Goal: Find specific page/section: Find specific page/section

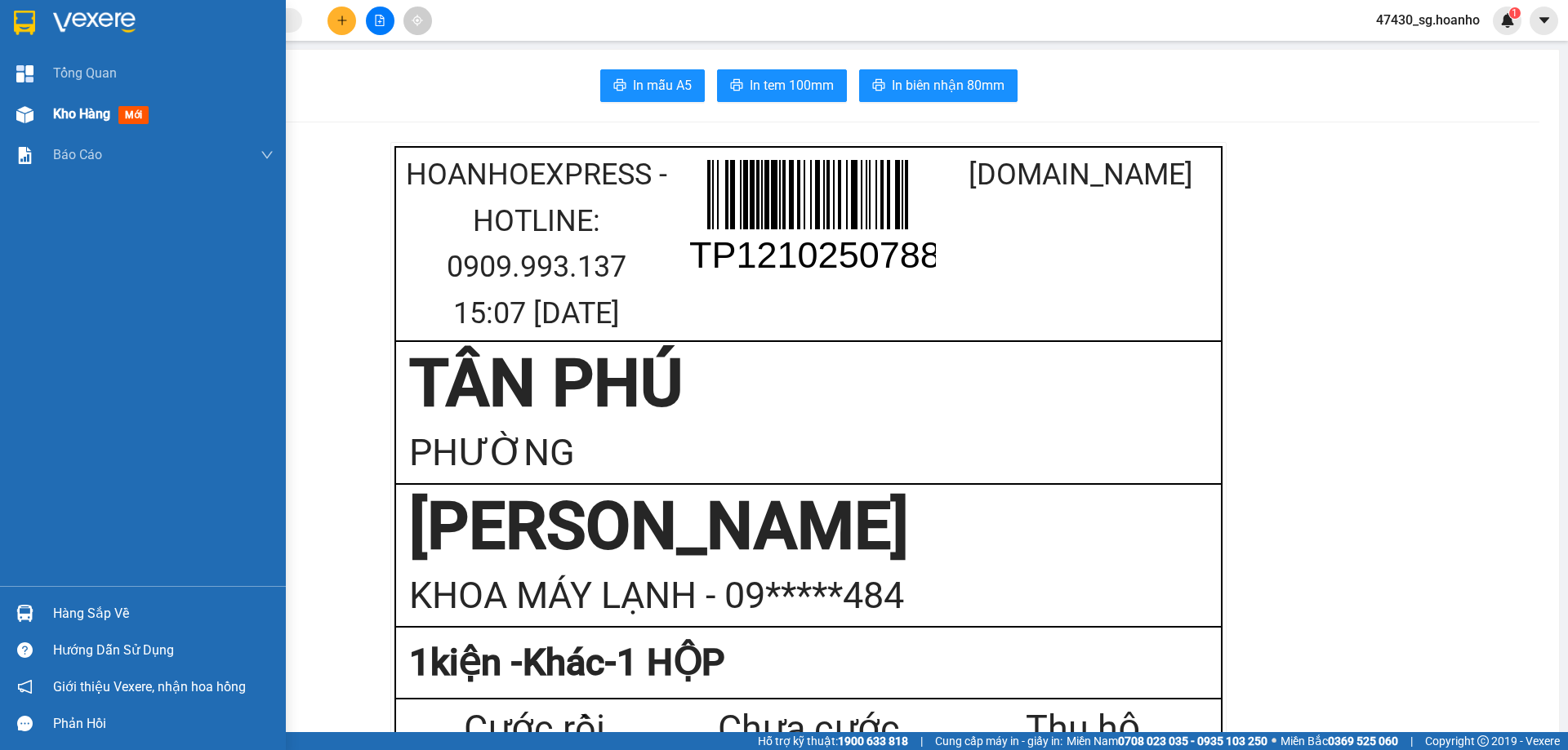
click at [75, 122] on div "Kho hàng mới" at bounding box center [104, 114] width 102 height 20
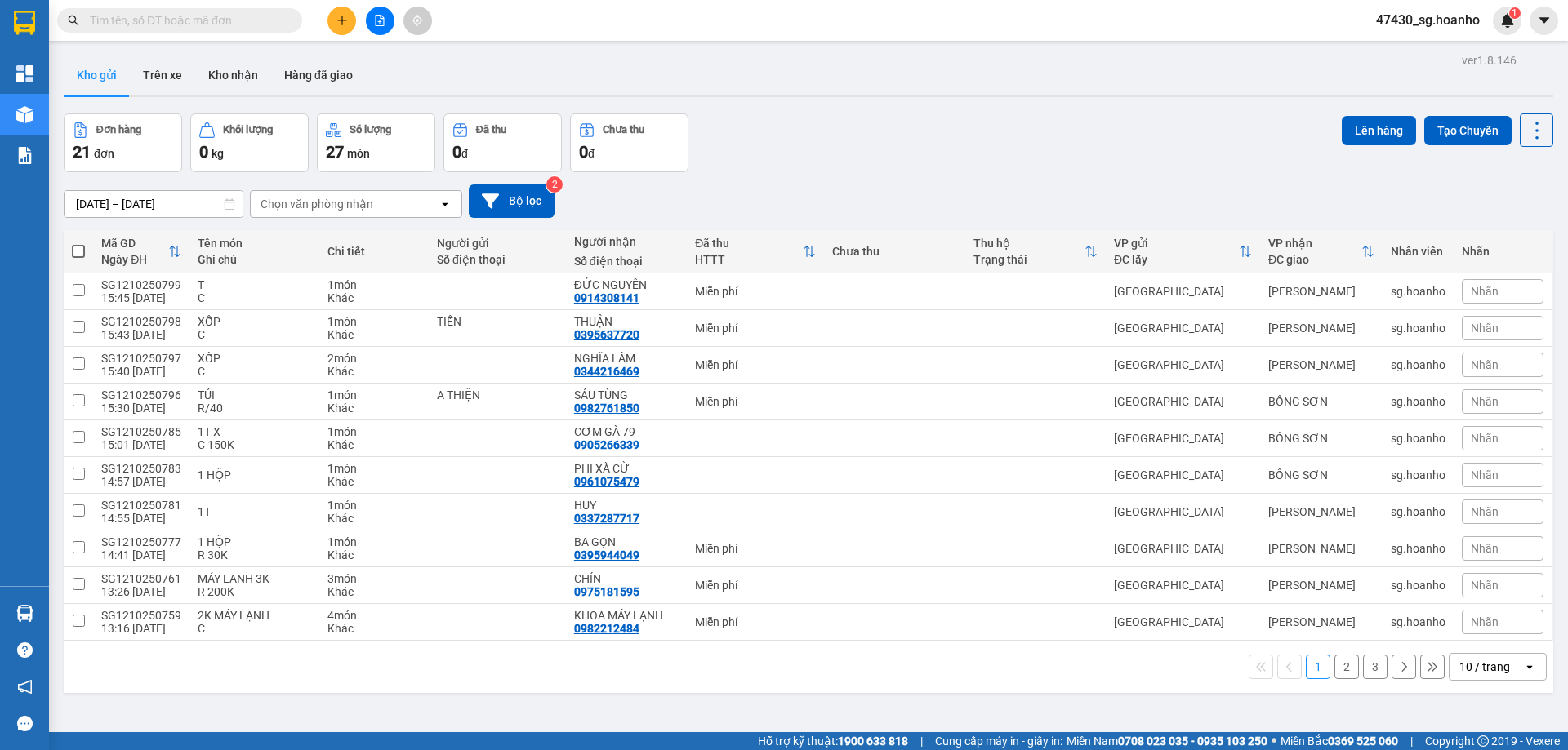
click at [1336, 670] on button "2" at bounding box center [1346, 667] width 24 height 24
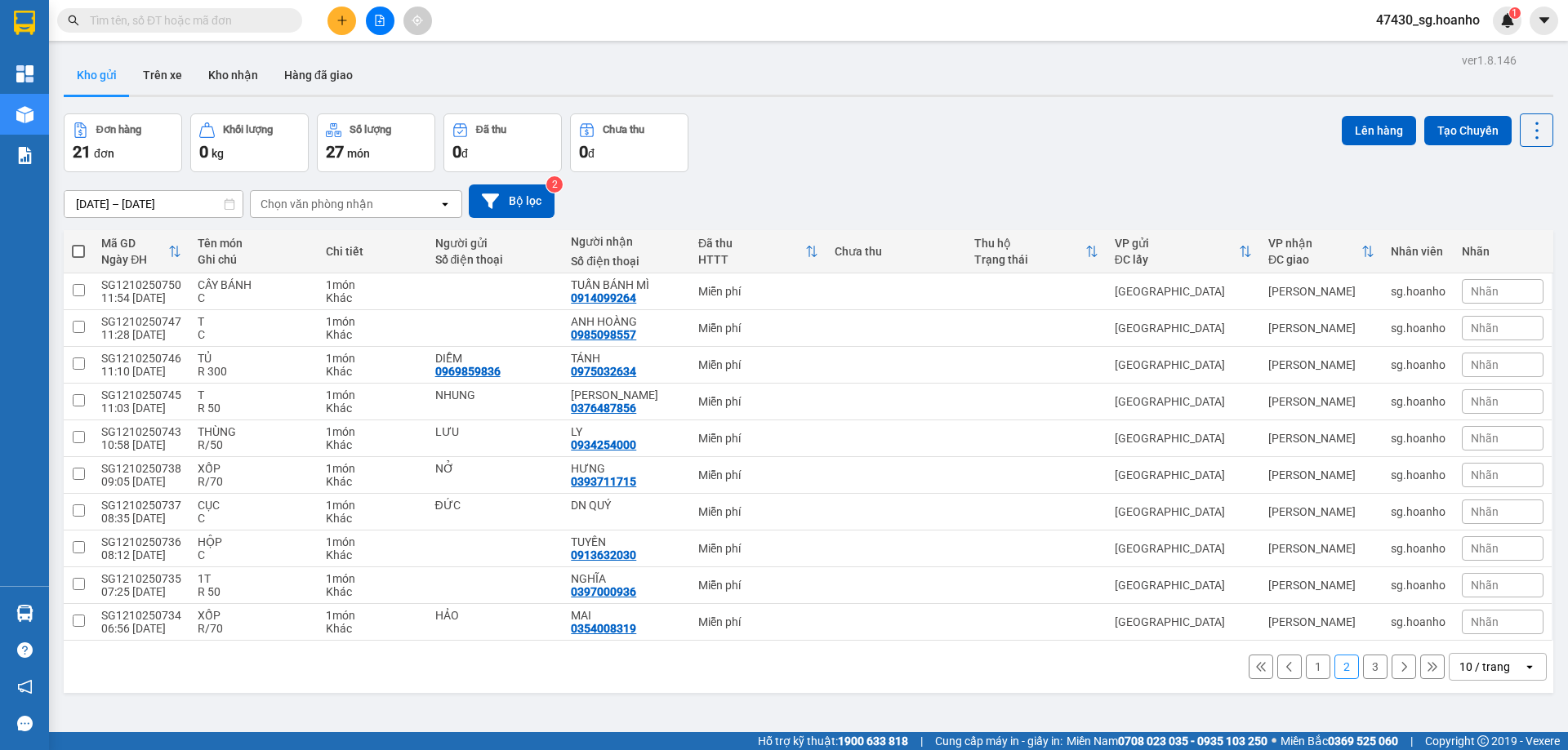
click at [1366, 667] on button "3" at bounding box center [1375, 667] width 24 height 24
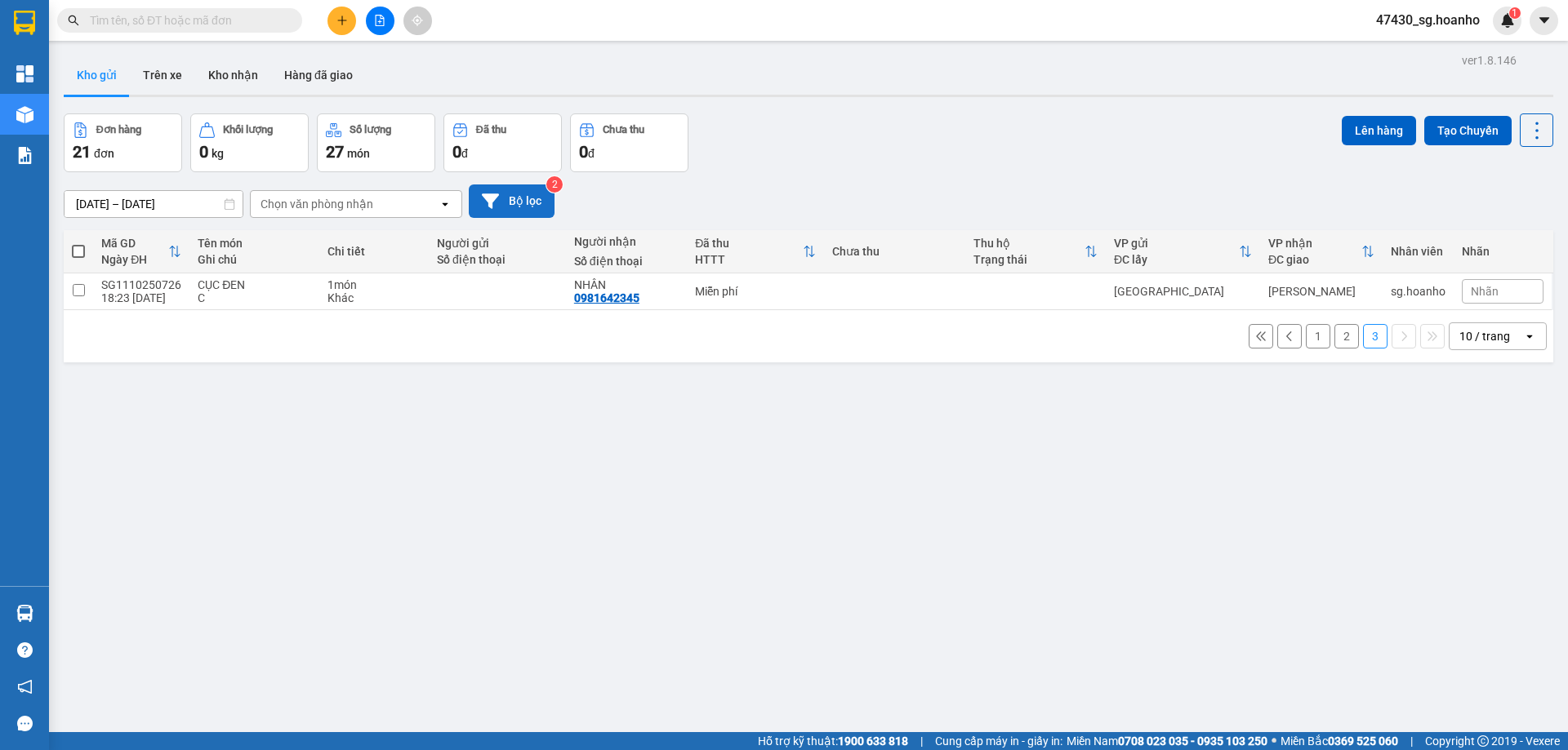
click at [534, 191] on button "Bộ lọc" at bounding box center [512, 201] width 86 height 34
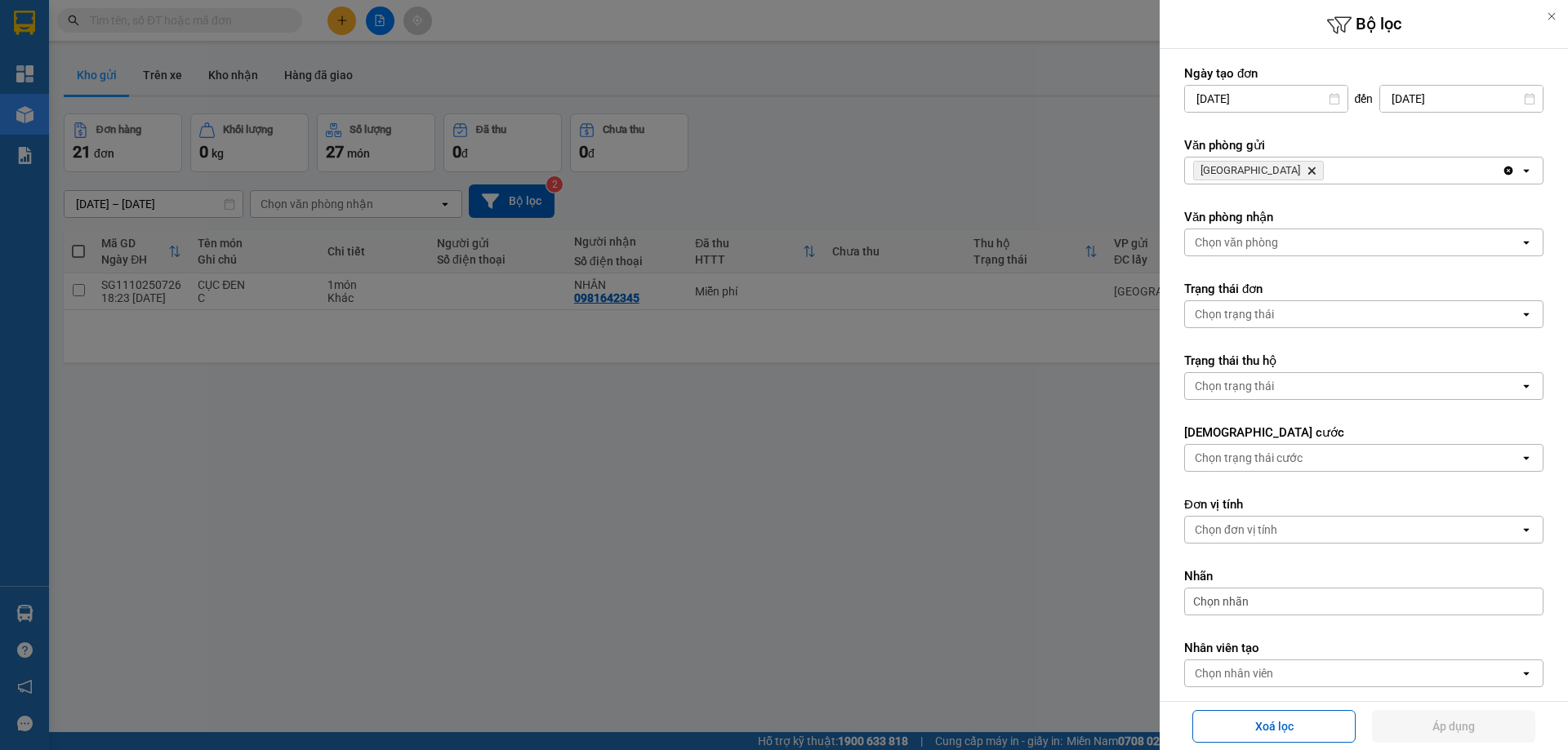
click at [1307, 171] on icon "Delete" at bounding box center [1312, 171] width 10 height 10
click at [1249, 171] on div "Chọn văn phòng" at bounding box center [1236, 170] width 83 height 16
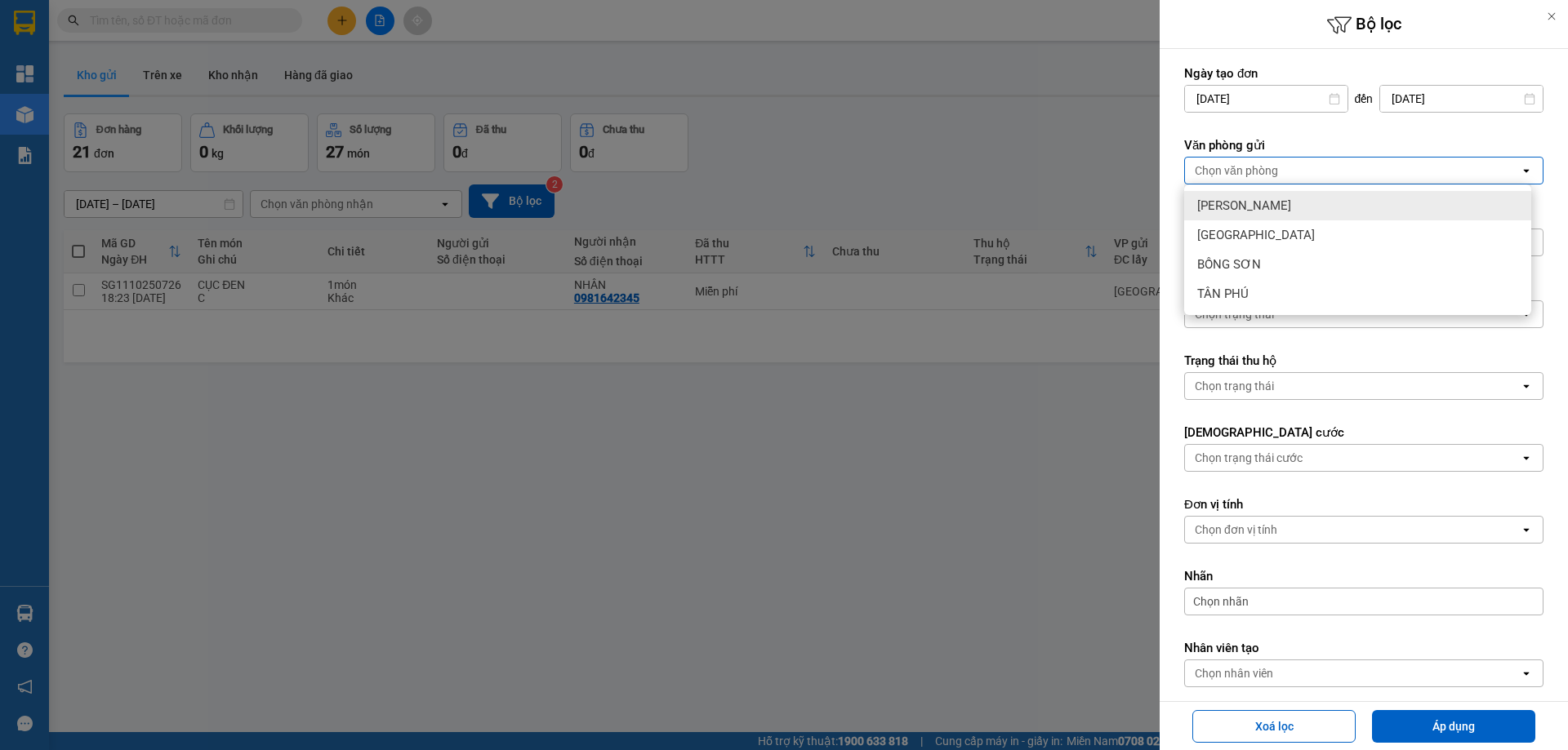
click at [1257, 204] on span "[PERSON_NAME]" at bounding box center [1243, 205] width 94 height 16
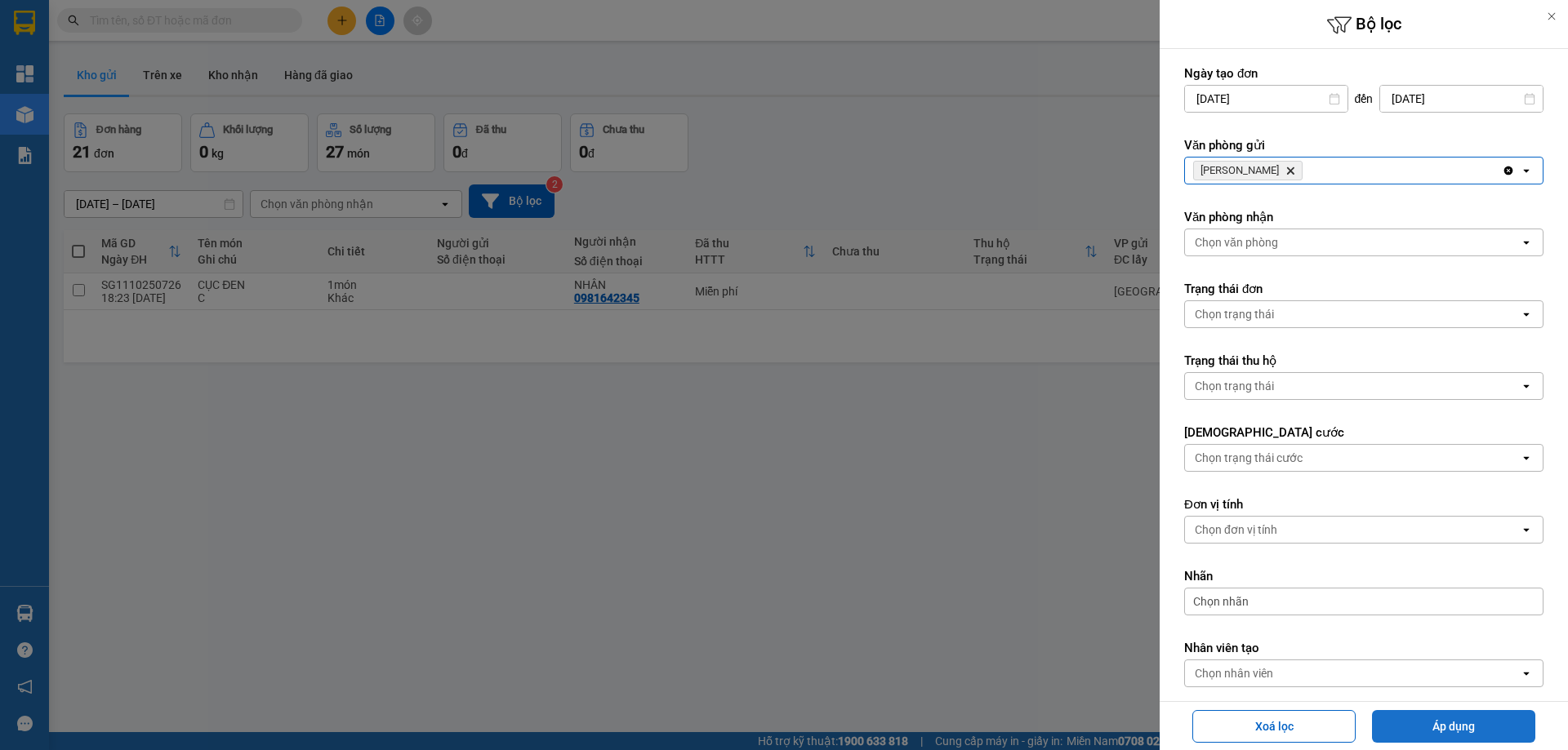
click at [1447, 726] on button "Áp dụng" at bounding box center [1454, 726] width 164 height 33
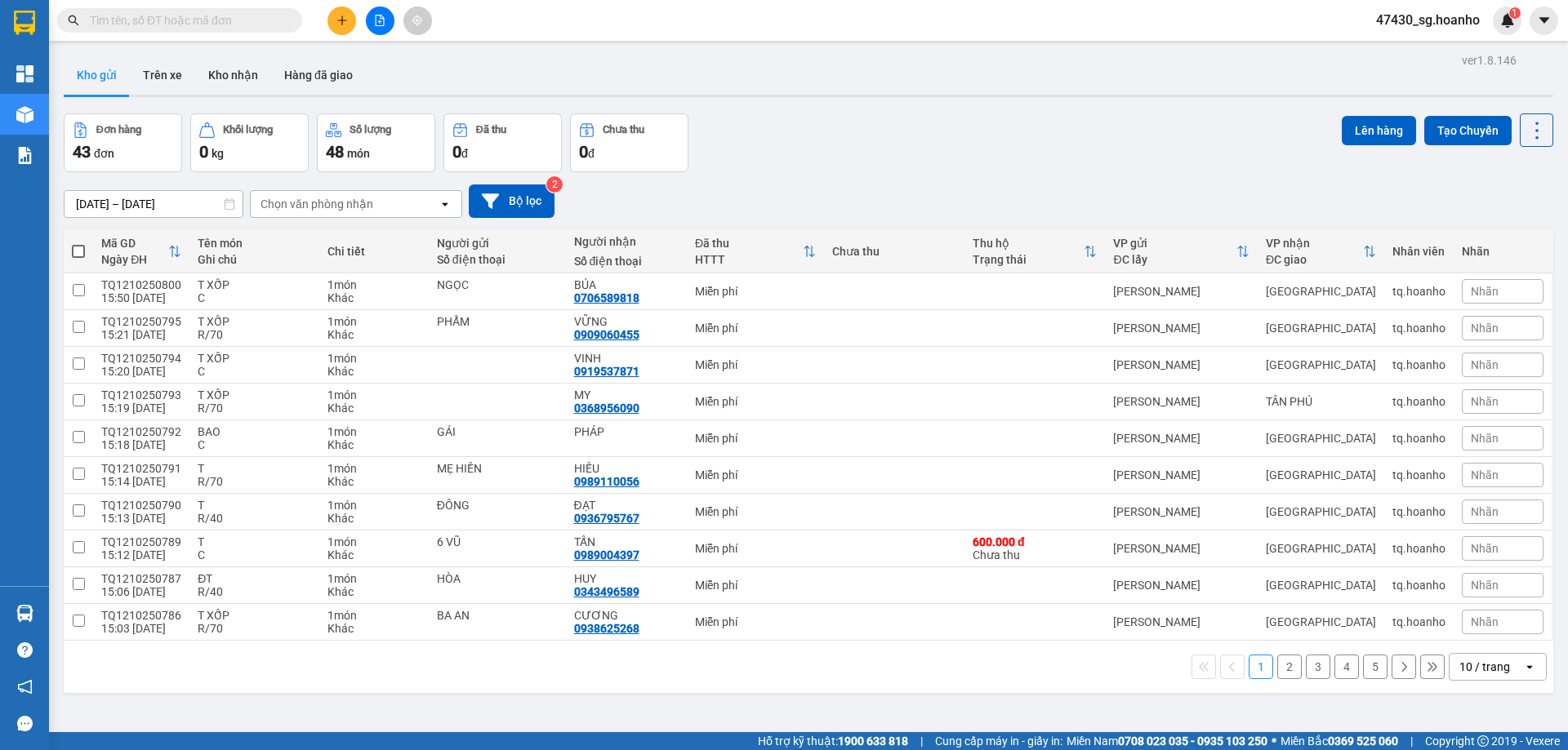
click at [1277, 662] on button "2" at bounding box center [1289, 667] width 24 height 24
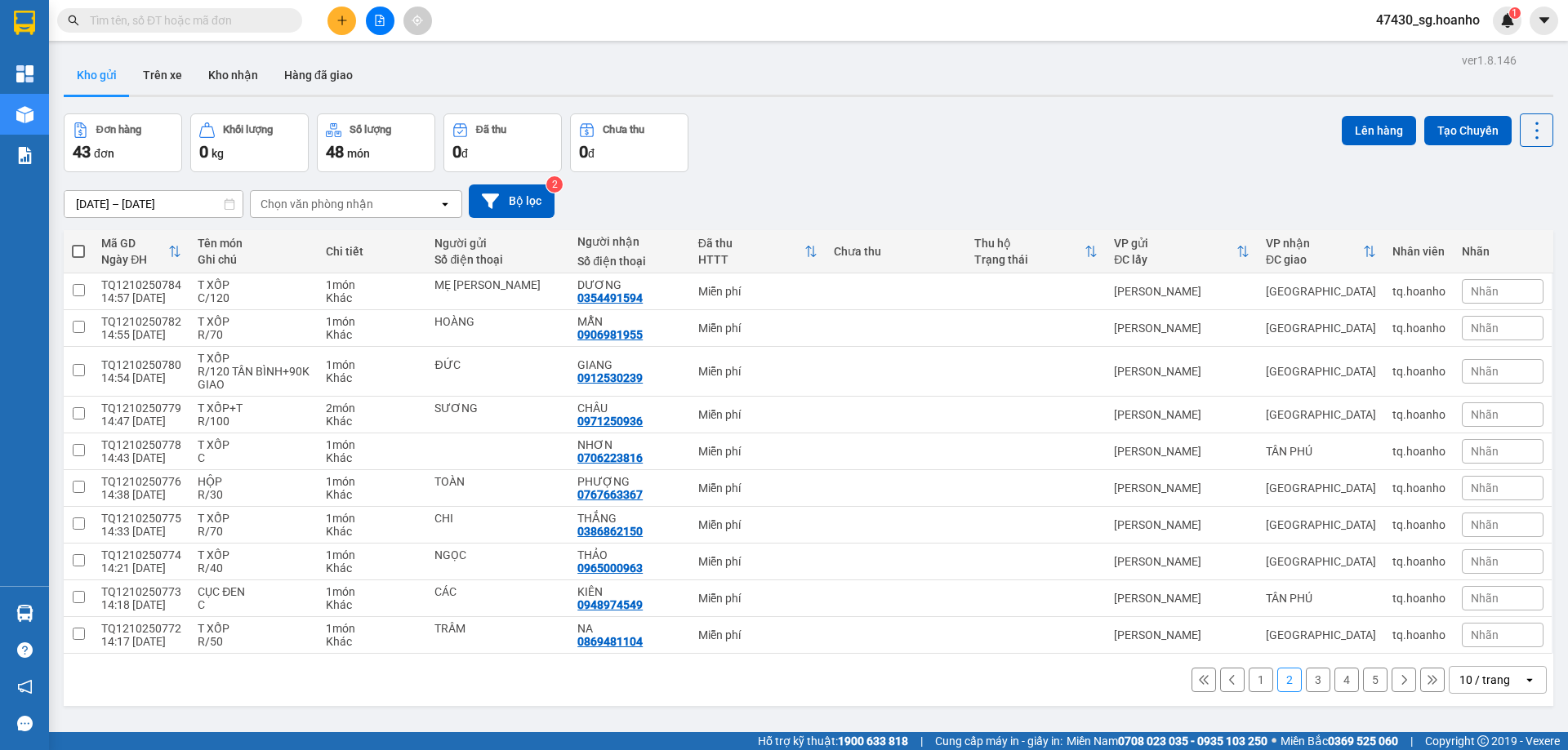
click at [1306, 682] on button "3" at bounding box center [1318, 679] width 24 height 24
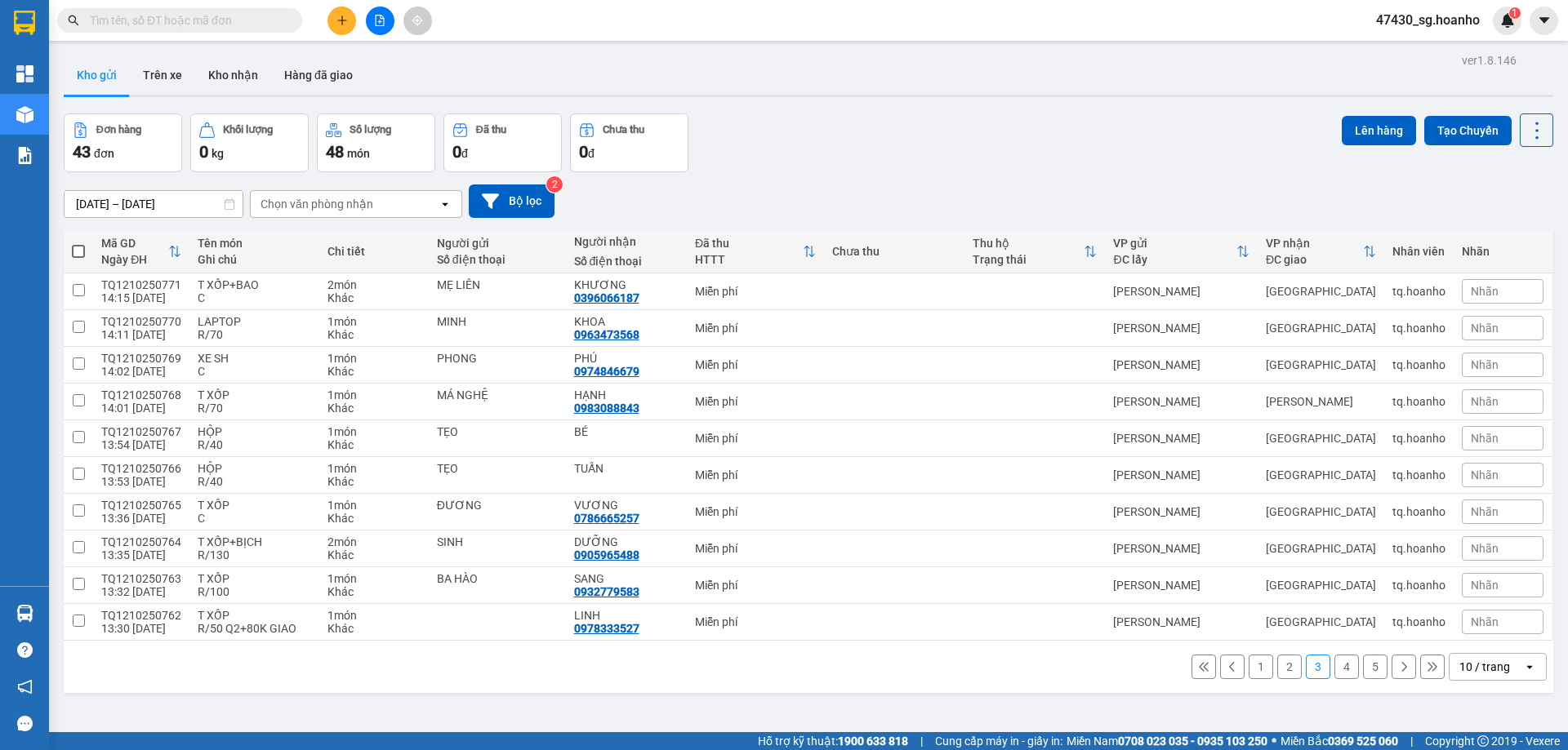
click at [1334, 668] on button "4" at bounding box center [1346, 667] width 24 height 24
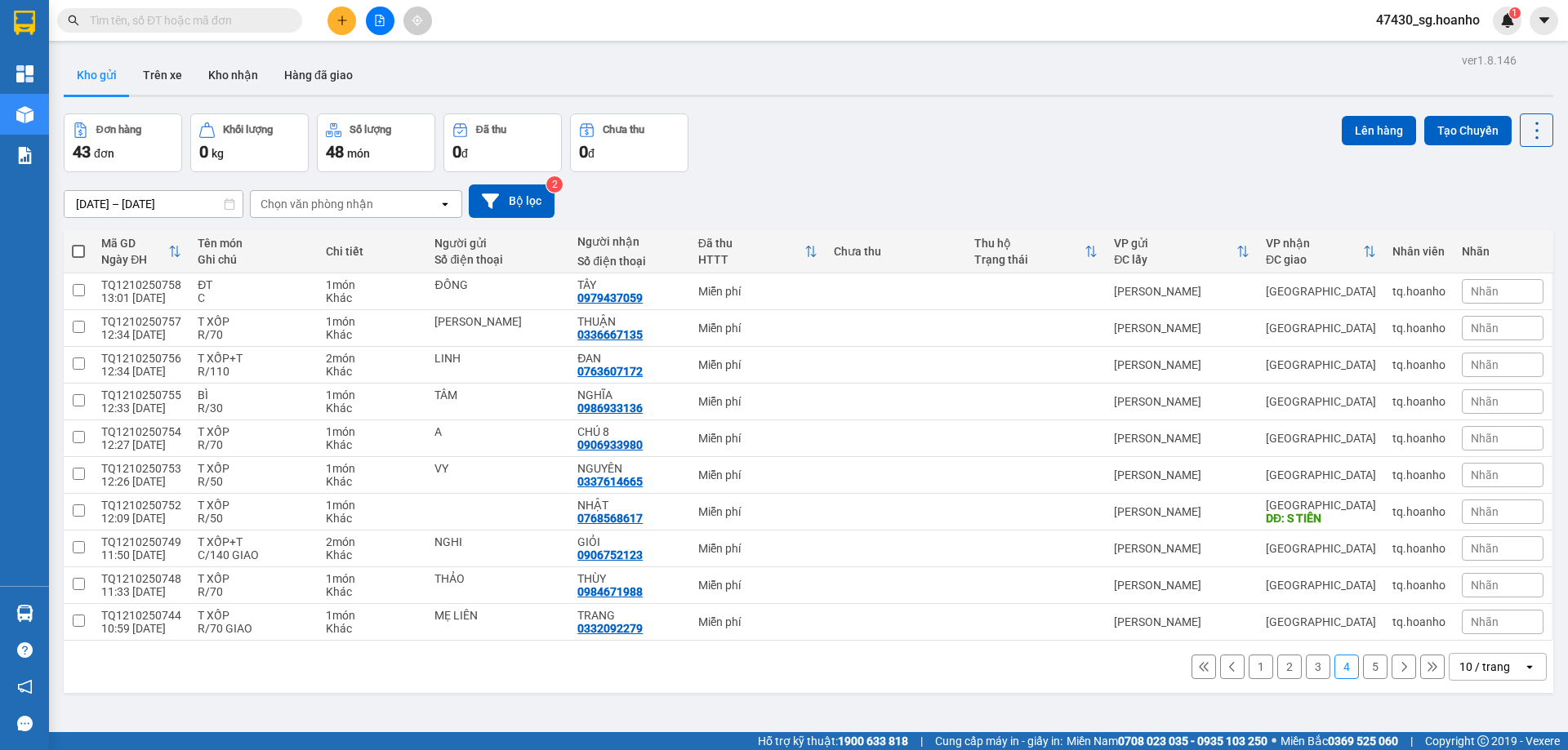
click at [1366, 667] on button "5" at bounding box center [1375, 667] width 24 height 24
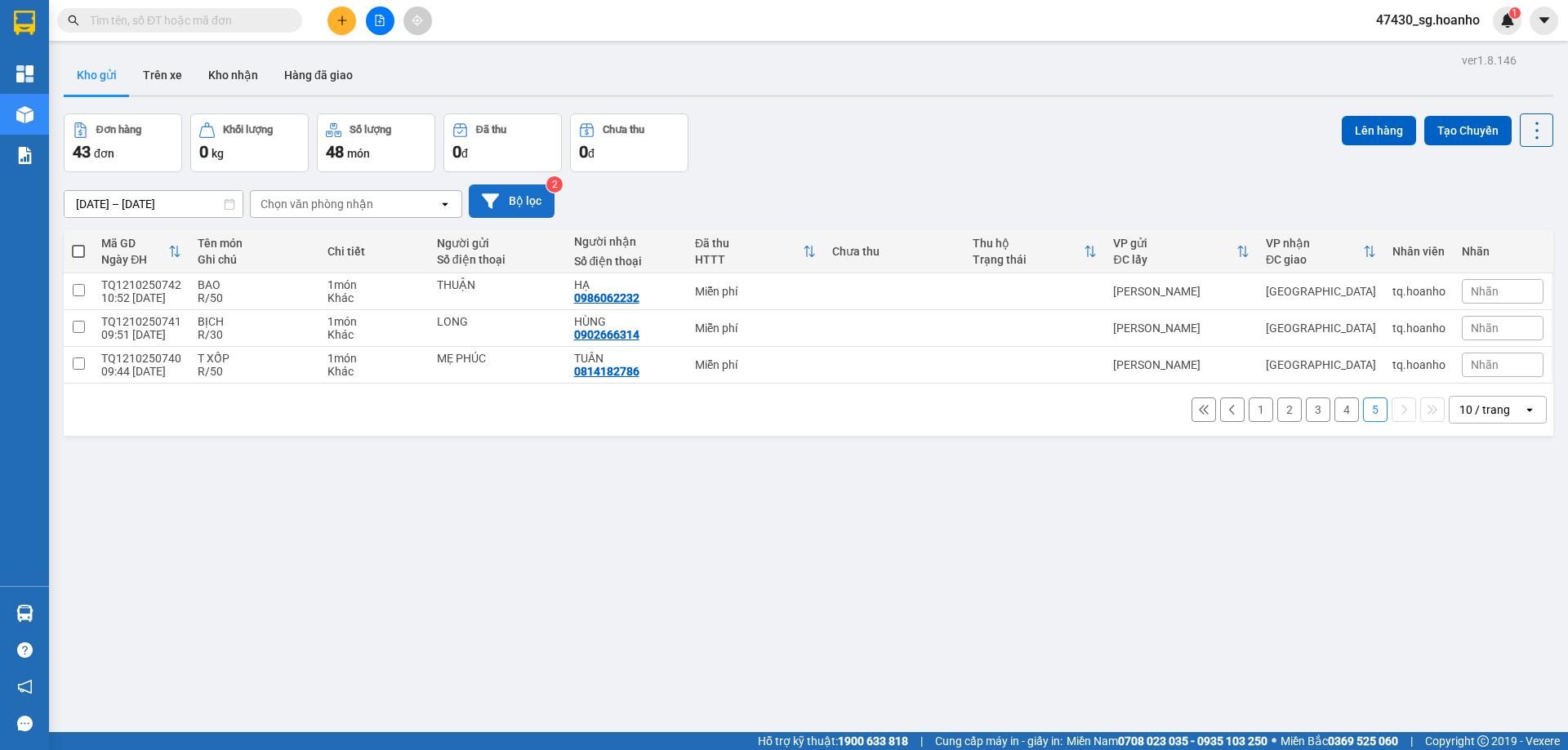
click at [511, 197] on button "Bộ lọc" at bounding box center [512, 201] width 86 height 34
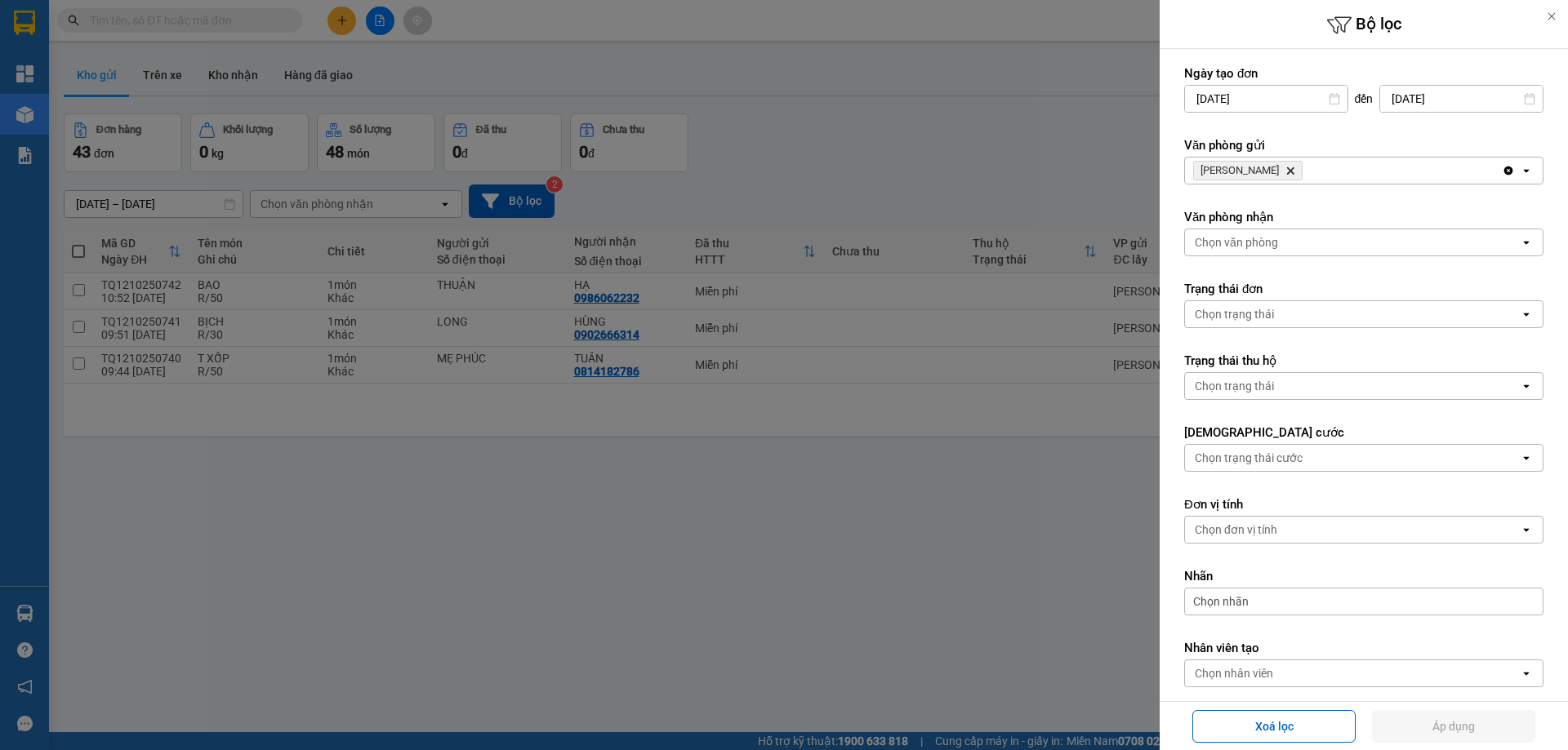
click at [1286, 170] on icon "Delete" at bounding box center [1291, 171] width 10 height 10
click at [1264, 170] on div "Chọn văn phòng" at bounding box center [1236, 170] width 83 height 16
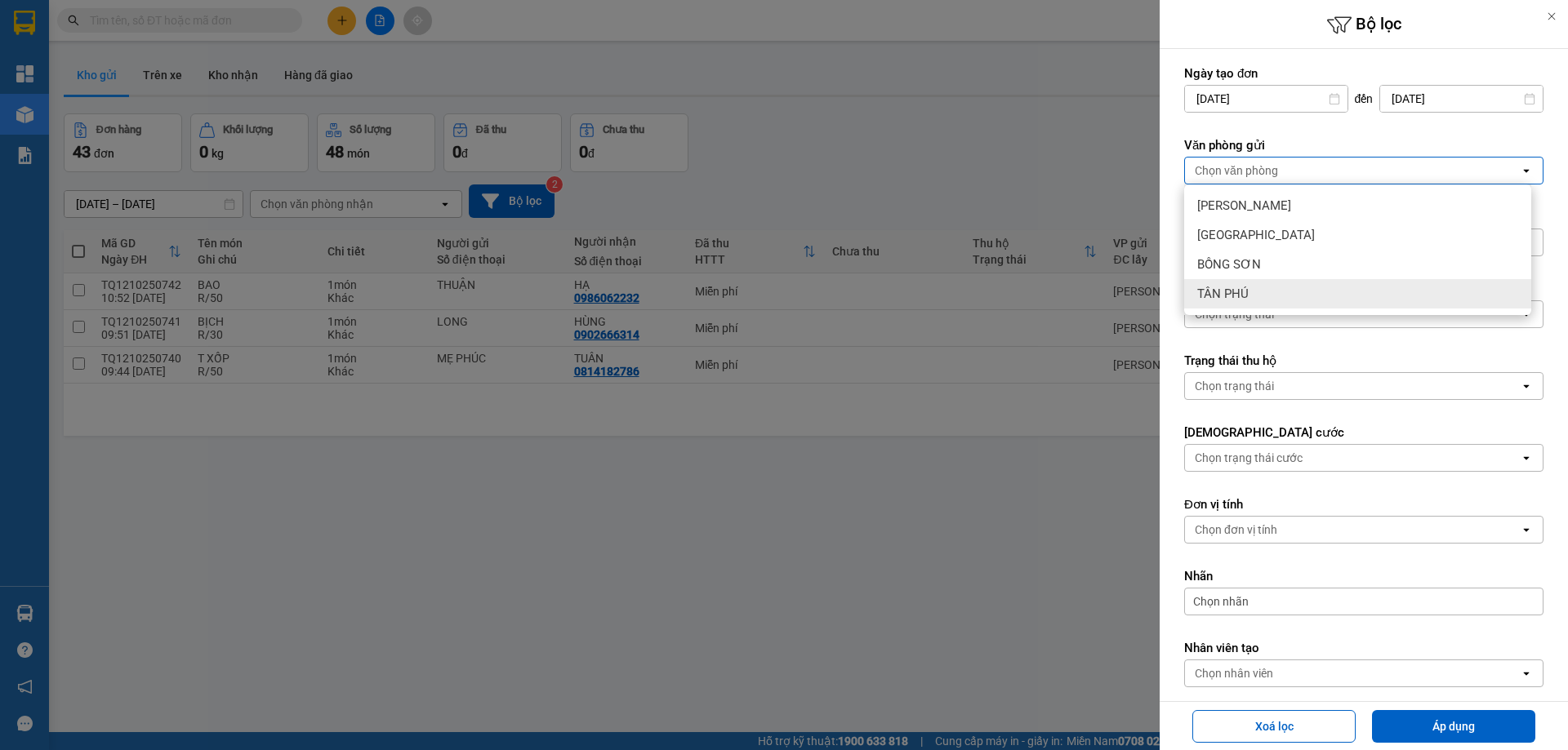
click at [1243, 289] on span "TÂN PHÚ" at bounding box center [1222, 293] width 51 height 16
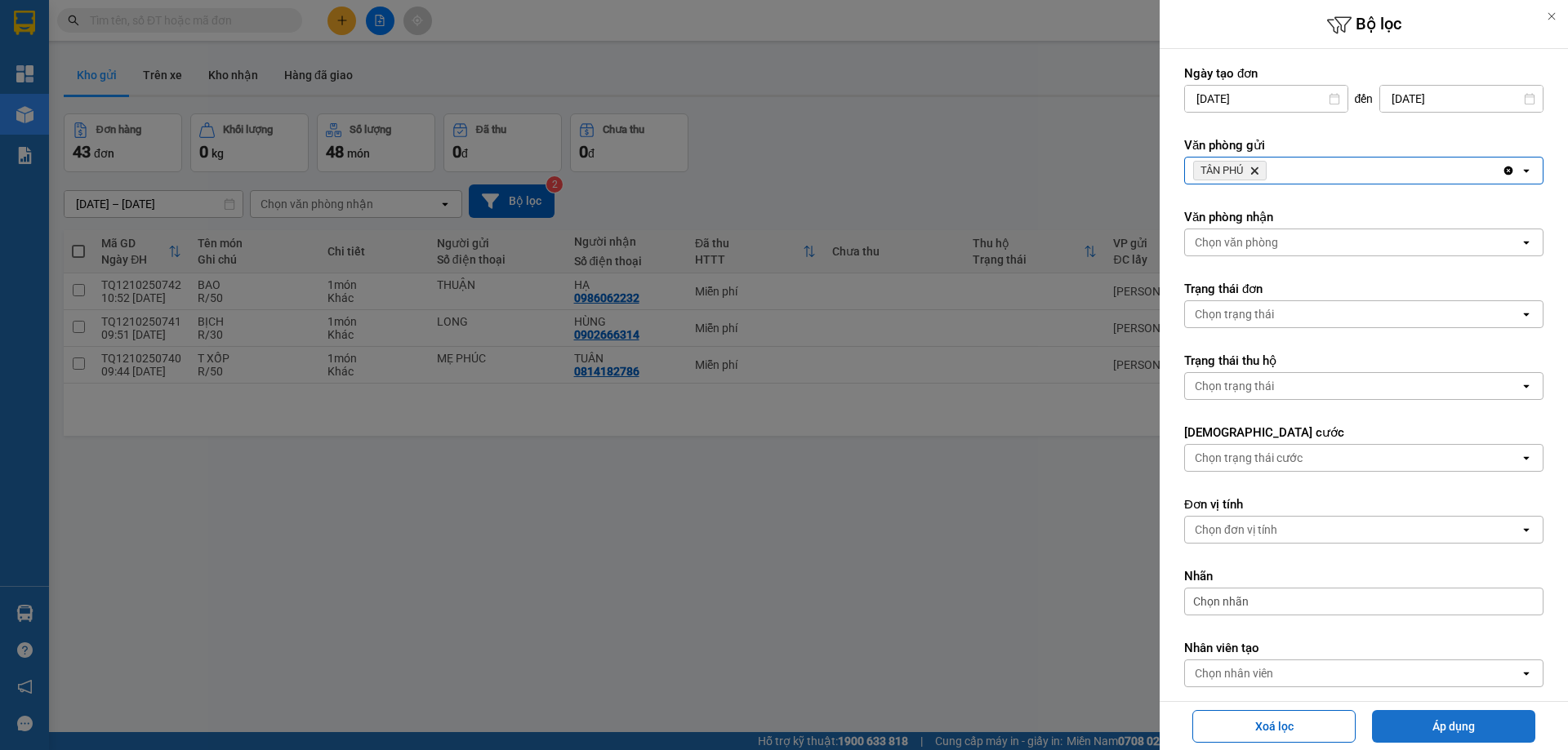
click at [1431, 723] on button "Áp dụng" at bounding box center [1454, 726] width 164 height 33
